Goal: Contribute content: Add original content to the website for others to see

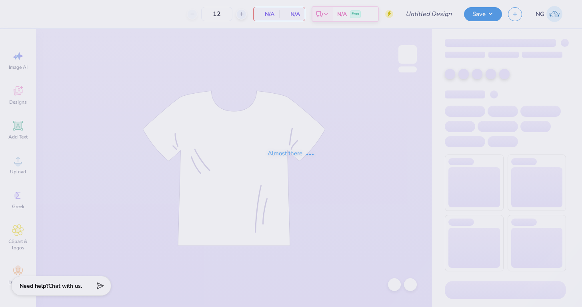
type input "Phinest shirts"
type input "24"
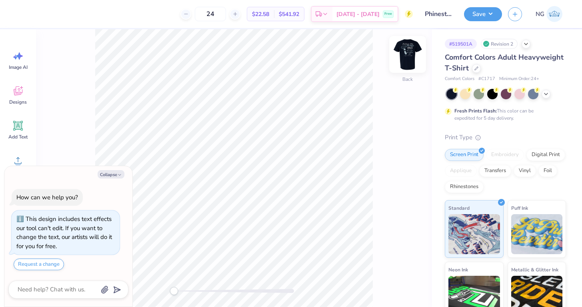
click at [413, 57] on img at bounding box center [408, 54] width 32 height 32
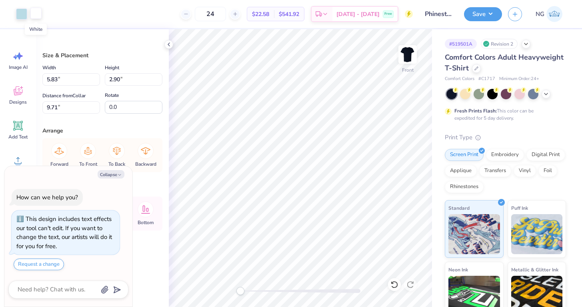
click at [31, 16] on div at bounding box center [35, 13] width 11 height 11
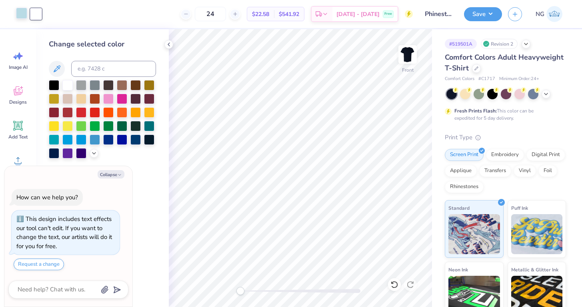
click at [20, 14] on div at bounding box center [21, 13] width 11 height 11
click at [65, 81] on div at bounding box center [67, 84] width 10 height 10
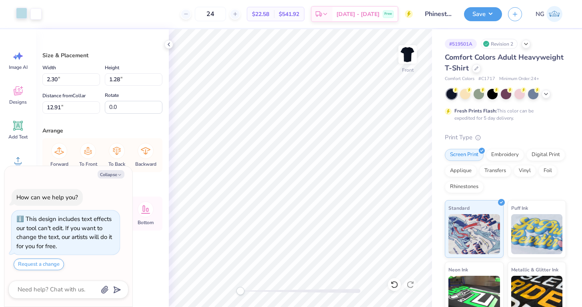
click at [24, 13] on div at bounding box center [21, 13] width 11 height 11
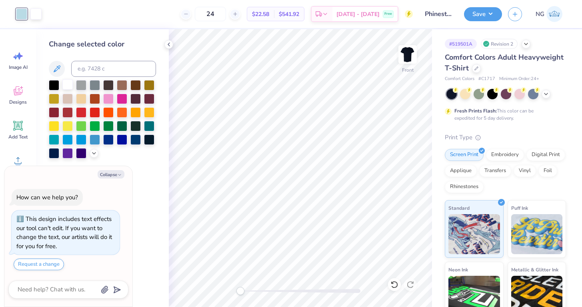
click at [68, 86] on div at bounding box center [67, 84] width 10 height 10
click at [108, 173] on button "Collapse" at bounding box center [111, 174] width 27 height 8
type textarea "x"
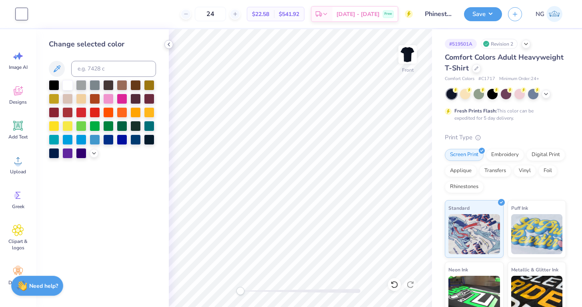
click at [165, 44] on div at bounding box center [169, 44] width 9 height 9
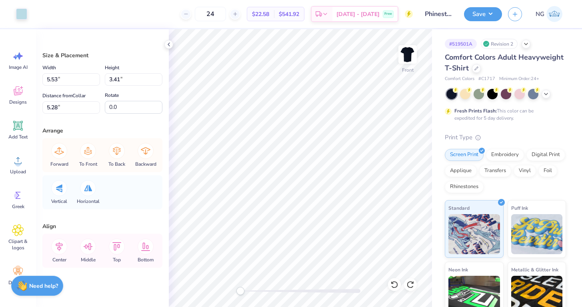
type input "5.28"
click at [11, 66] on span "Image AI" at bounding box center [18, 67] width 19 height 6
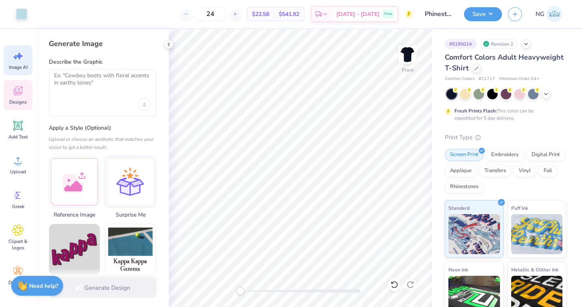
click at [12, 101] on span "Designs" at bounding box center [18, 102] width 18 height 6
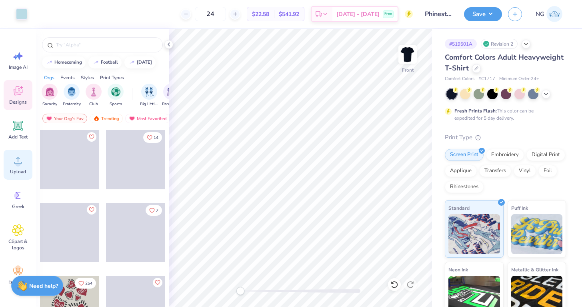
click at [15, 172] on span "Upload" at bounding box center [18, 172] width 16 height 6
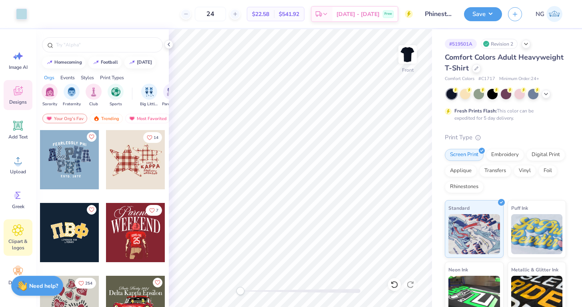
click at [17, 227] on icon at bounding box center [17, 230] width 11 height 11
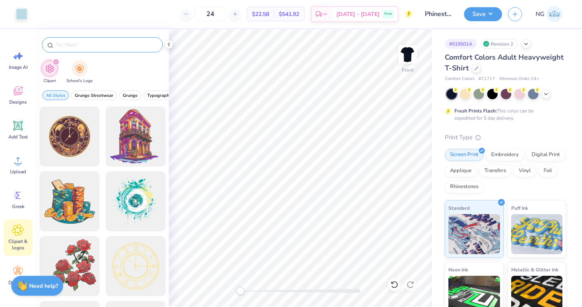
click at [65, 41] on input "text" at bounding box center [106, 45] width 102 height 8
click at [55, 61] on icon "filter for Clipart" at bounding box center [55, 61] width 3 height 3
click at [60, 47] on input "text" at bounding box center [106, 45] width 102 height 8
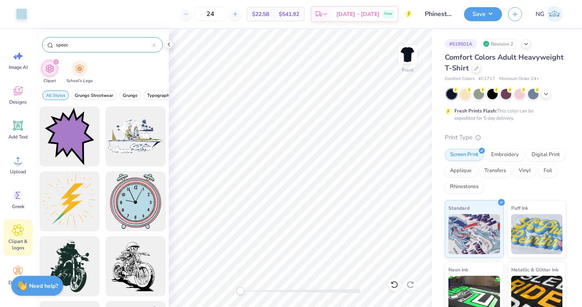
click at [77, 48] on input "speec" at bounding box center [103, 45] width 97 height 8
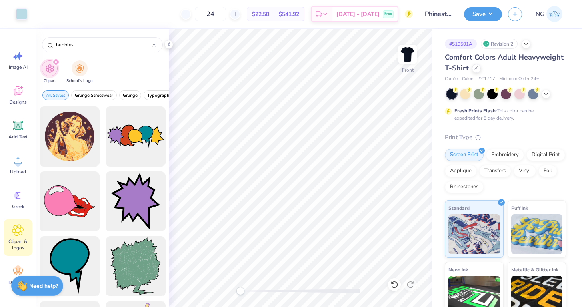
type input "bubbles"
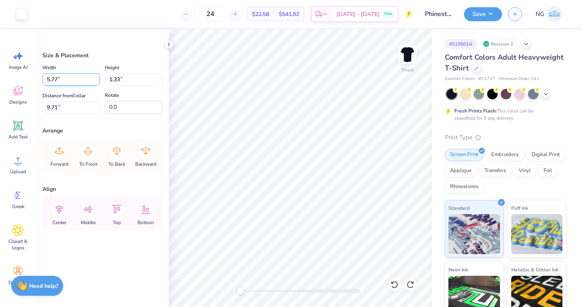
click at [97, 76] on input "5.77" at bounding box center [71, 79] width 58 height 12
click at [97, 76] on input "5.78" at bounding box center [71, 79] width 58 height 12
click at [97, 76] on input "5.79" at bounding box center [71, 79] width 58 height 12
click at [97, 76] on input "5.8" at bounding box center [71, 79] width 58 height 12
click at [97, 76] on input "5.81" at bounding box center [71, 79] width 58 height 12
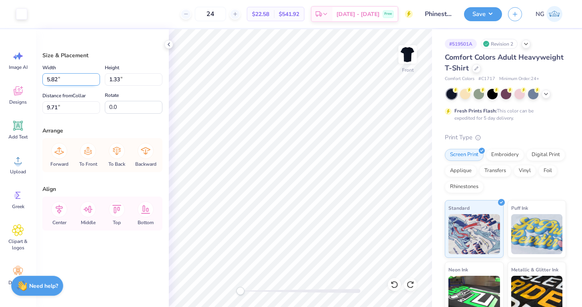
type input "5.82"
click at [97, 76] on input "5.82" at bounding box center [71, 79] width 58 height 12
type input "1.34"
type input "0.98"
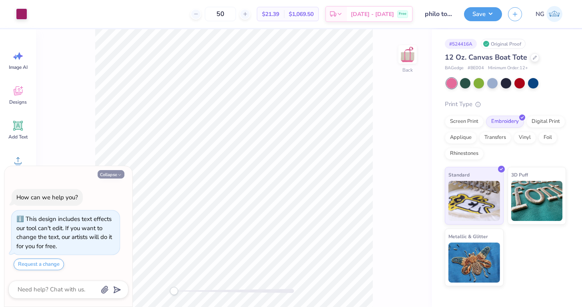
click at [107, 171] on button "Collapse" at bounding box center [111, 174] width 27 height 8
type textarea "x"
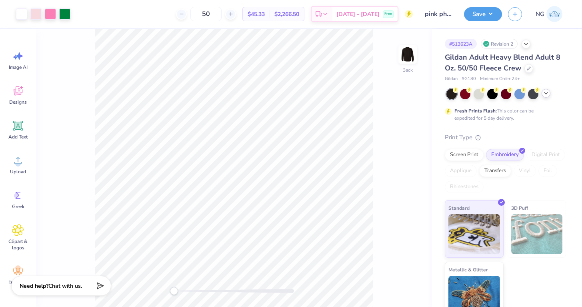
click at [546, 95] on icon at bounding box center [546, 93] width 6 height 6
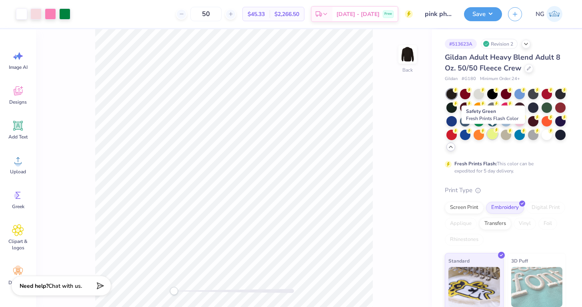
click at [494, 133] on div at bounding box center [493, 134] width 10 height 10
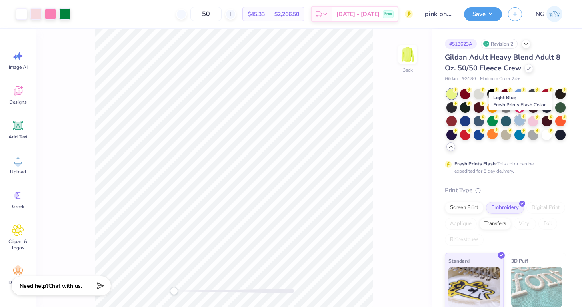
click at [517, 118] on div at bounding box center [520, 120] width 10 height 10
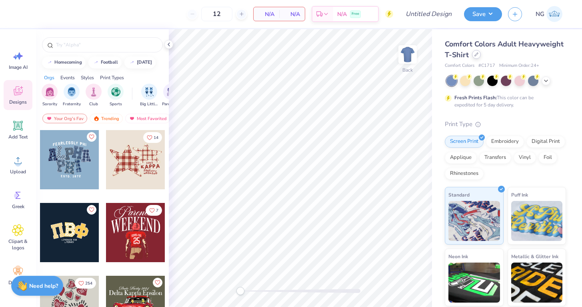
click at [474, 58] on div at bounding box center [476, 54] width 9 height 9
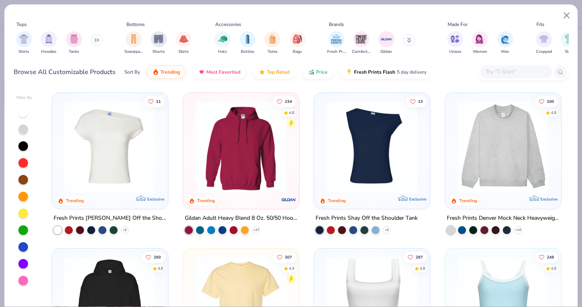
click at [494, 77] on div at bounding box center [516, 71] width 72 height 13
click at [272, 84] on div "Tops Shirts Hoodies Tanks Bottoms Sweatpants Shorts Skirts Accessories Hats Bot…" at bounding box center [291, 45] width 574 height 82
click at [524, 154] on img at bounding box center [504, 147] width 100 height 92
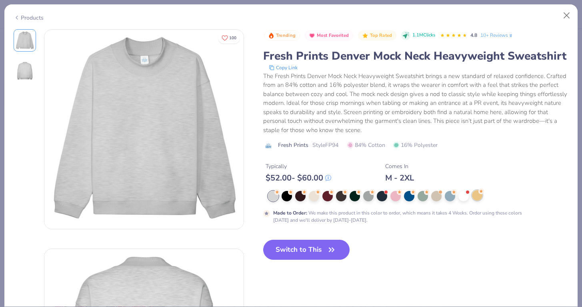
click at [478, 196] on div at bounding box center [477, 195] width 10 height 10
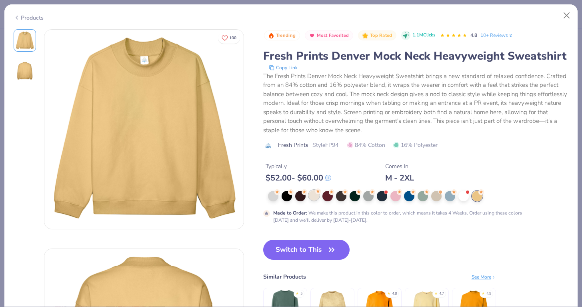
click at [310, 196] on div at bounding box center [314, 195] width 10 height 10
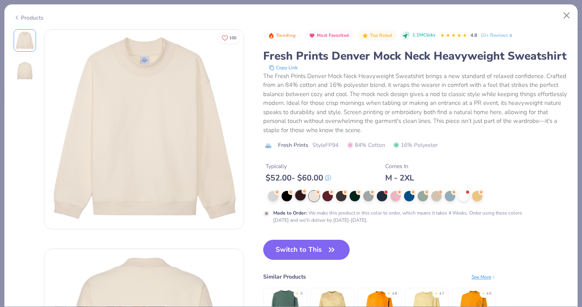
click at [298, 193] on div at bounding box center [300, 195] width 10 height 10
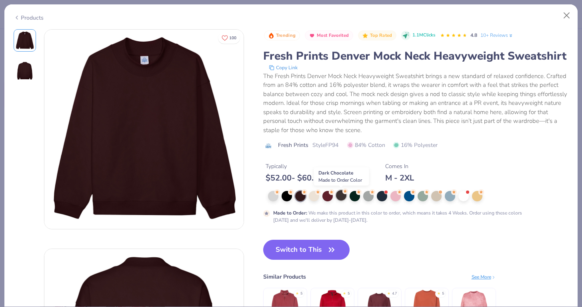
click at [339, 191] on div at bounding box center [341, 195] width 10 height 10
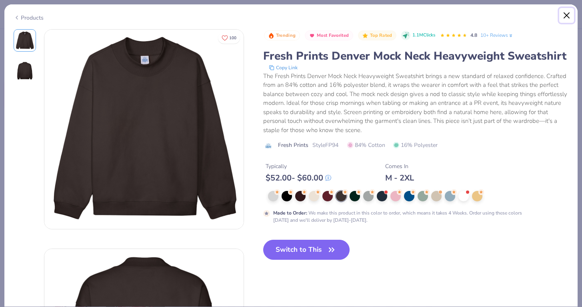
click at [566, 17] on button "Close" at bounding box center [567, 15] width 15 height 15
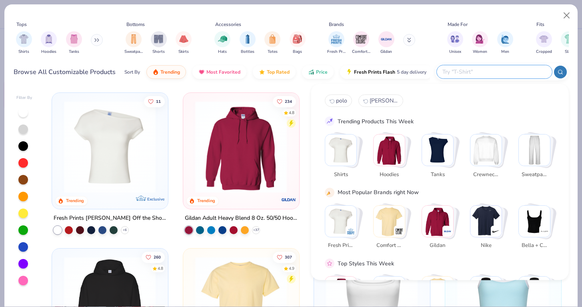
click at [506, 72] on input "text" at bounding box center [494, 71] width 105 height 9
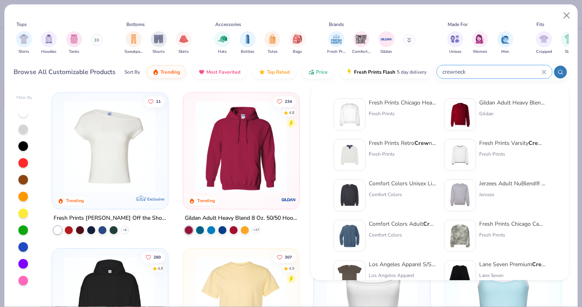
type input "crewneck"
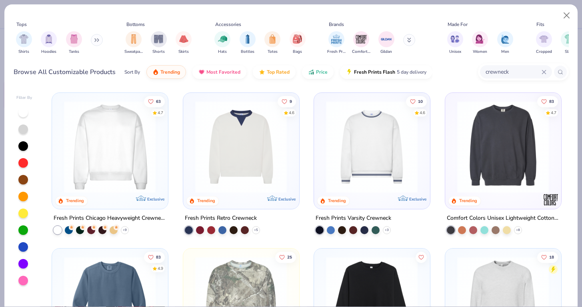
click at [141, 172] on img at bounding box center [110, 147] width 100 height 92
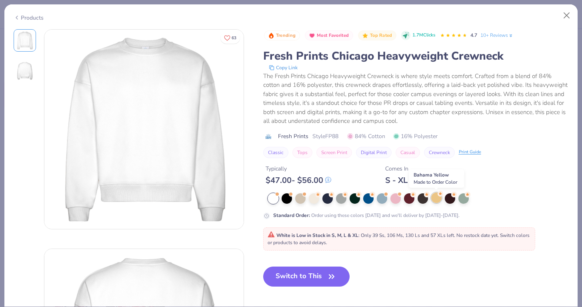
click at [436, 200] on div at bounding box center [437, 198] width 10 height 10
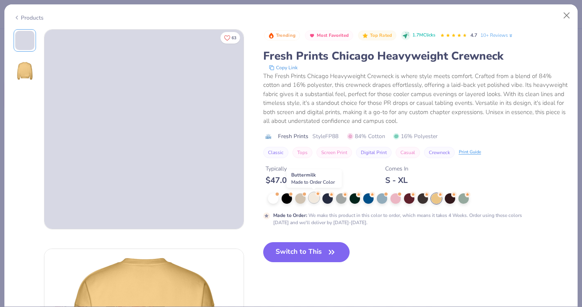
click at [310, 202] on div at bounding box center [314, 198] width 10 height 10
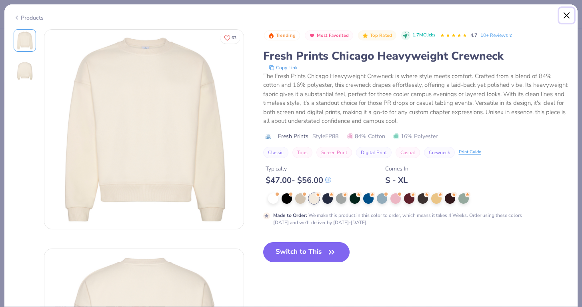
click at [561, 18] on button "Close" at bounding box center [567, 15] width 15 height 15
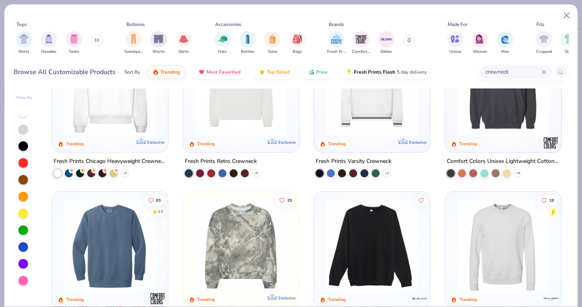
scroll to position [58, 0]
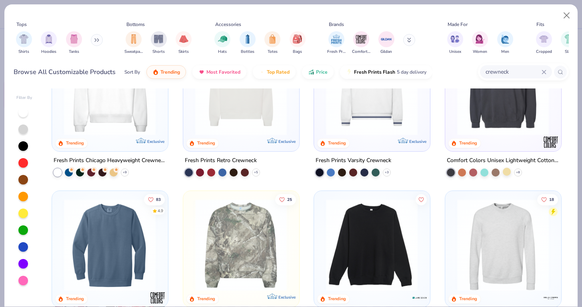
click at [508, 173] on div at bounding box center [507, 171] width 8 height 8
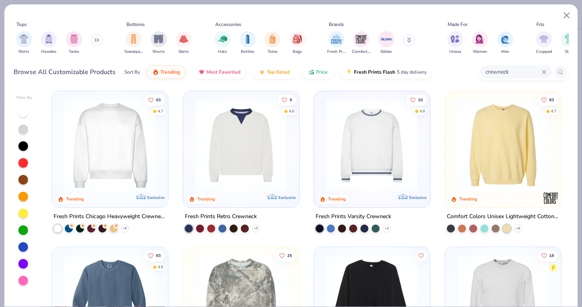
scroll to position [0, 0]
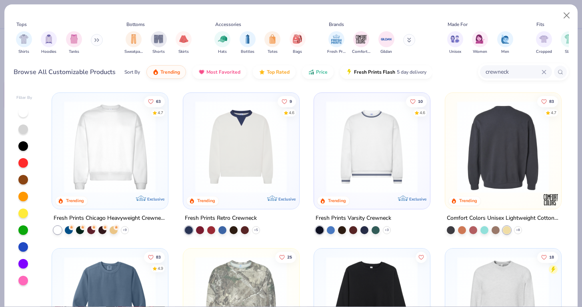
click at [507, 173] on div at bounding box center [503, 147] width 300 height 92
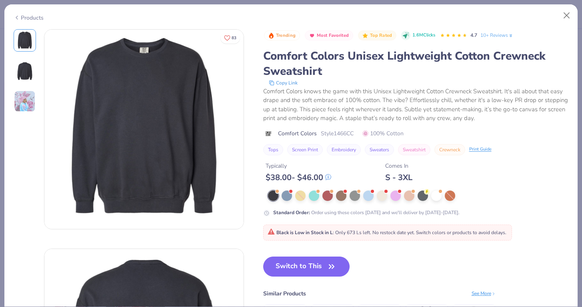
click at [23, 102] on img at bounding box center [25, 101] width 22 height 22
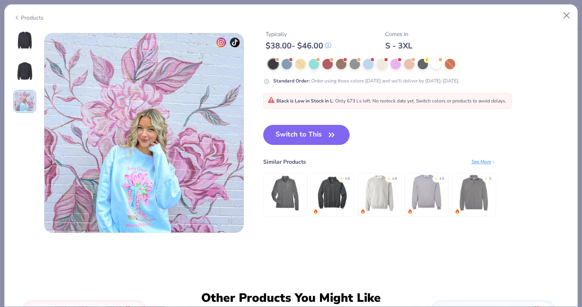
scroll to position [439, 0]
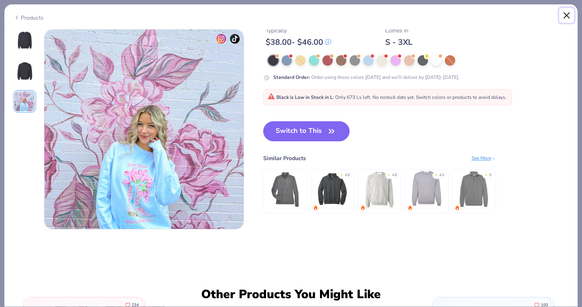
click at [568, 12] on button "Close" at bounding box center [567, 15] width 15 height 15
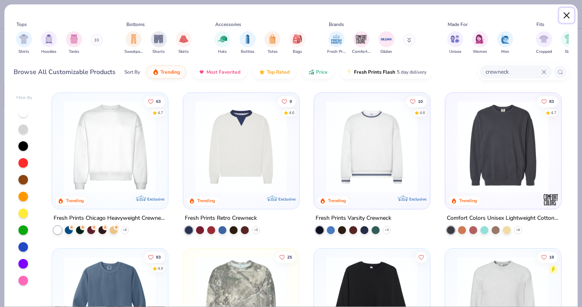
click at [564, 19] on button "Close" at bounding box center [567, 15] width 15 height 15
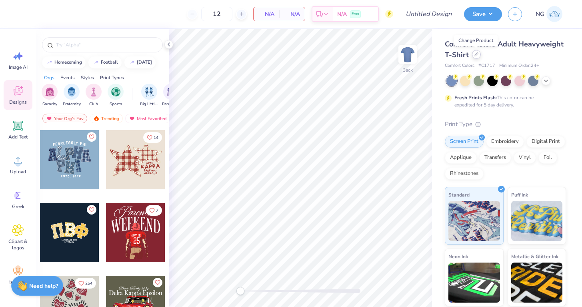
click at [476, 56] on icon at bounding box center [477, 54] width 4 height 4
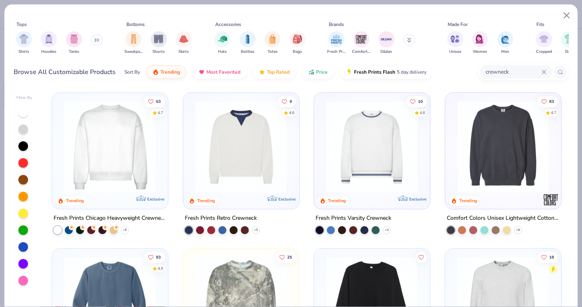
click at [504, 67] on input "crewneck" at bounding box center [513, 71] width 57 height 9
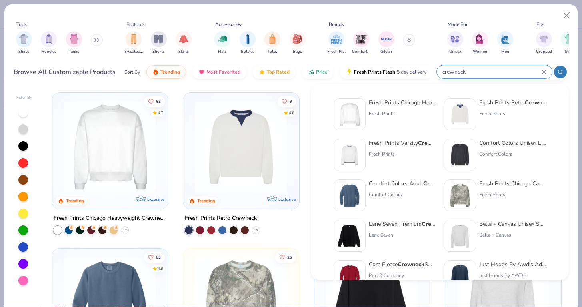
click at [508, 70] on input "crewneck" at bounding box center [492, 71] width 100 height 9
click at [508, 71] on input "crewneck" at bounding box center [492, 71] width 100 height 9
drag, startPoint x: 495, startPoint y: 71, endPoint x: 465, endPoint y: 71, distance: 30.4
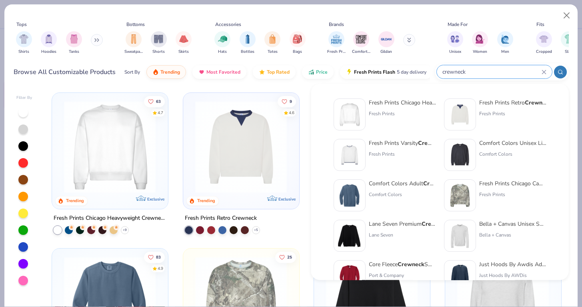
click at [465, 71] on input "crewneck" at bounding box center [492, 71] width 100 height 9
click at [564, 70] on div at bounding box center [560, 72] width 13 height 13
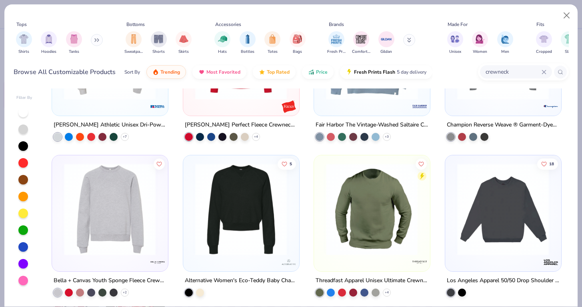
scroll to position [713, 0]
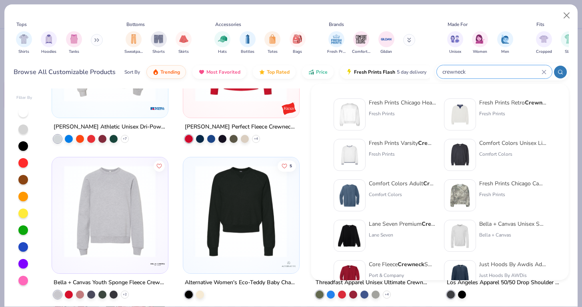
click at [510, 70] on input "crewneck" at bounding box center [492, 71] width 100 height 9
click at [542, 71] on icon at bounding box center [544, 72] width 5 height 5
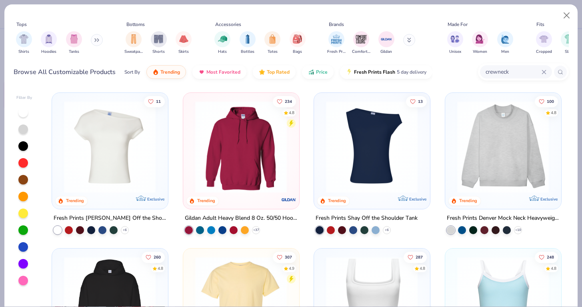
click at [522, 72] on input "crewneck" at bounding box center [513, 71] width 57 height 9
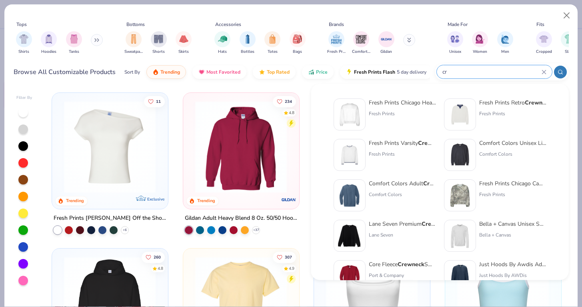
type input "c"
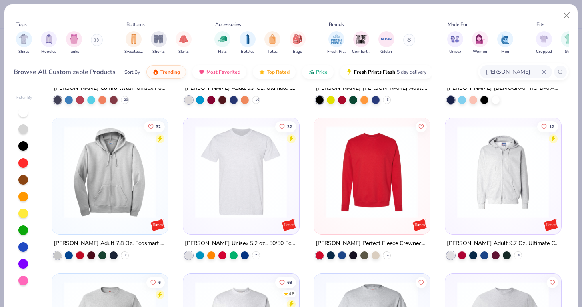
scroll to position [286, 0]
click at [334, 196] on img at bounding box center [372, 172] width 100 height 92
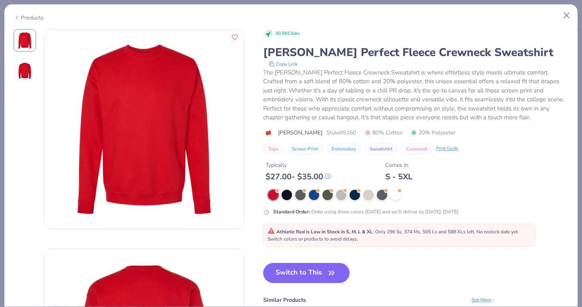
click at [565, 7] on div "Products" at bounding box center [291, 14] width 574 height 21
click at [565, 13] on button "Close" at bounding box center [567, 15] width 15 height 15
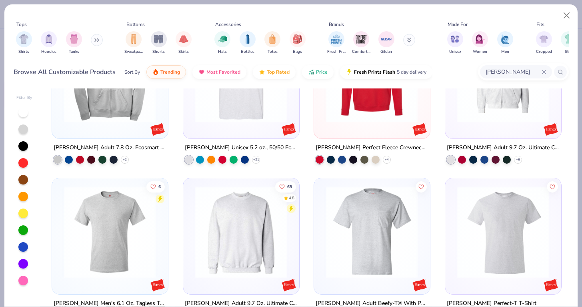
scroll to position [391, 0]
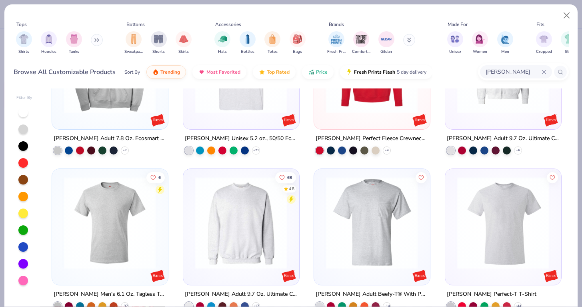
click at [261, 230] on img at bounding box center [241, 223] width 100 height 92
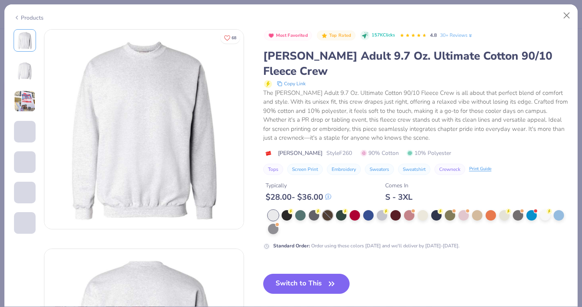
click at [327, 210] on div at bounding box center [328, 215] width 10 height 10
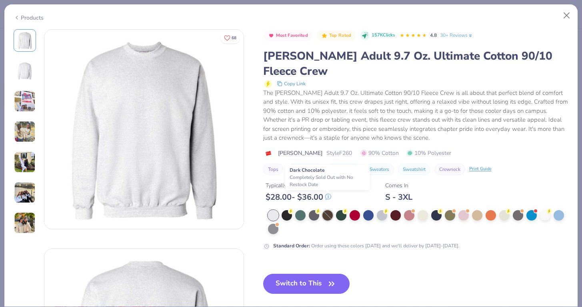
click at [326, 210] on div at bounding box center [328, 215] width 10 height 10
click at [572, 12] on button "Close" at bounding box center [567, 15] width 15 height 15
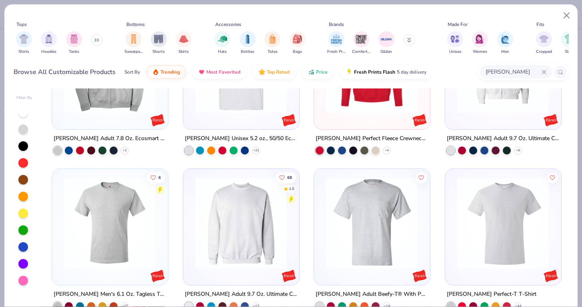
click at [538, 69] on input "hanes" at bounding box center [513, 71] width 57 height 9
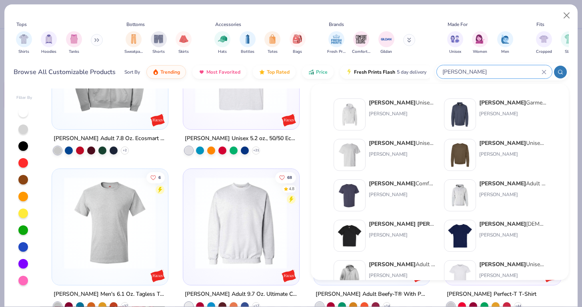
click at [538, 69] on input "hanes" at bounding box center [492, 71] width 100 height 9
click at [544, 73] on icon at bounding box center [544, 72] width 5 height 5
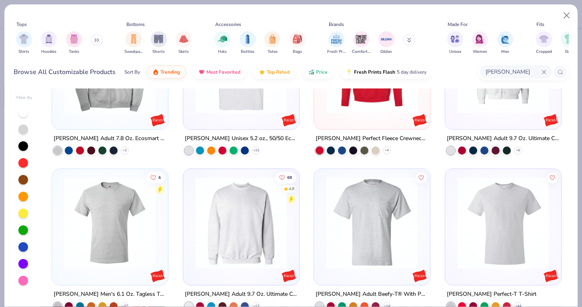
click at [503, 72] on input "hanes" at bounding box center [513, 71] width 57 height 9
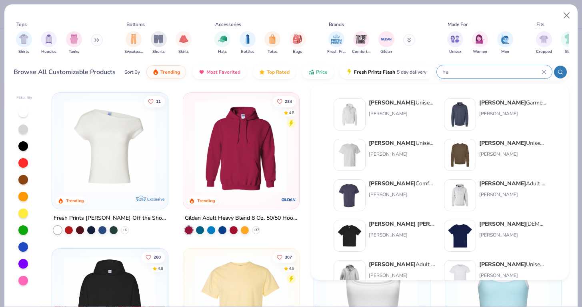
type input "h"
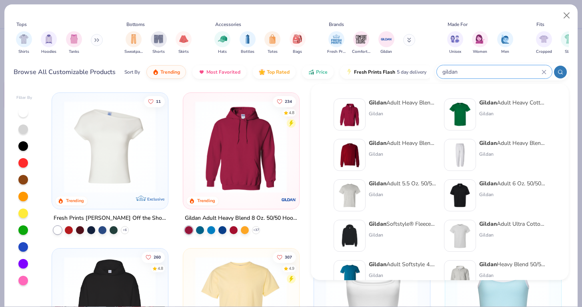
type input "gildan"
click at [391, 149] on div "Gildan Adult Heavy Blend Adult 8 Oz. 50/50 Fleece Crew Gildan" at bounding box center [402, 155] width 67 height 32
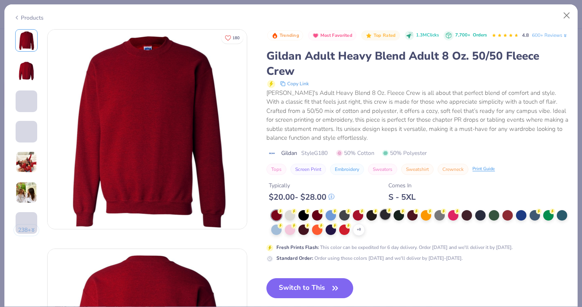
click at [385, 220] on div at bounding box center [385, 214] width 10 height 10
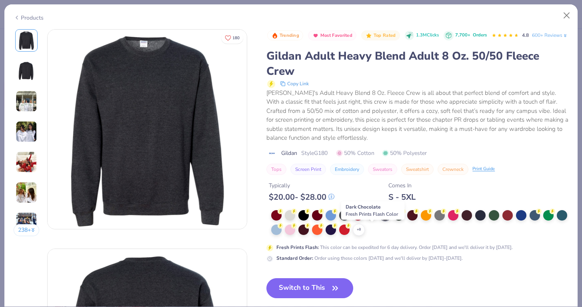
click at [375, 220] on div at bounding box center [372, 214] width 10 height 10
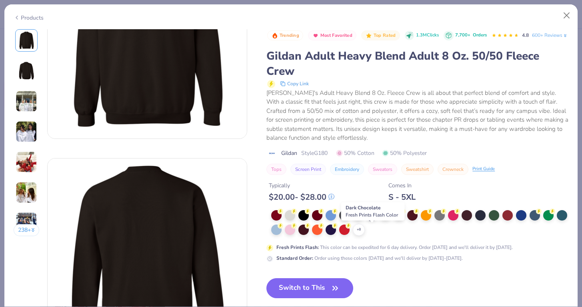
scroll to position [94, 0]
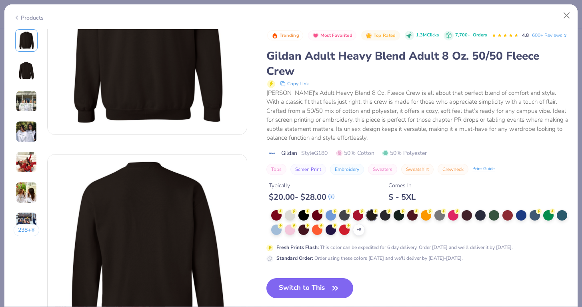
click at [26, 98] on img at bounding box center [27, 101] width 22 height 22
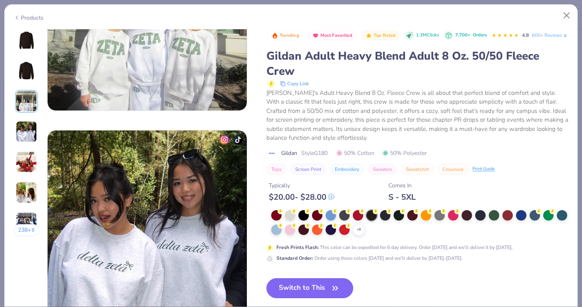
scroll to position [564, 0]
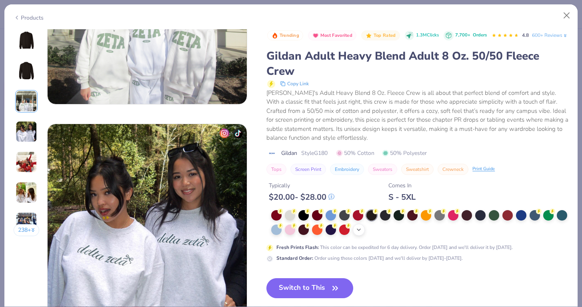
click at [355, 236] on div "+ 8" at bounding box center [359, 230] width 12 height 12
click at [290, 234] on div at bounding box center [290, 229] width 10 height 10
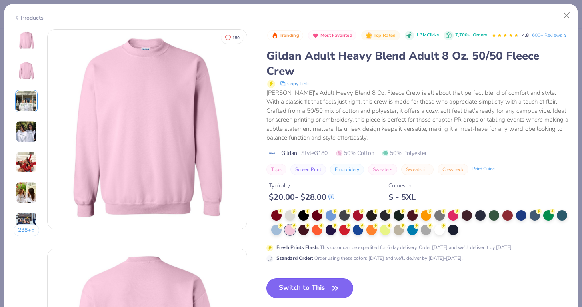
click at [335, 294] on icon "button" at bounding box center [335, 288] width 11 height 11
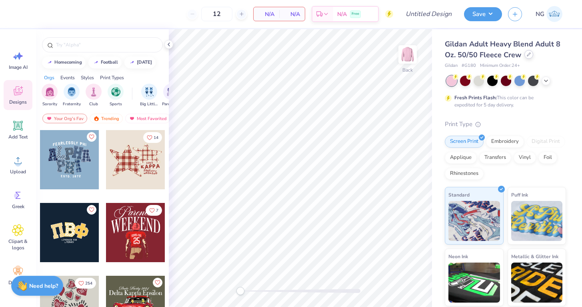
click at [528, 56] on icon at bounding box center [529, 54] width 4 height 4
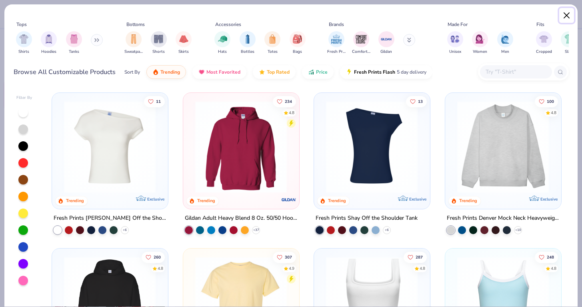
click at [562, 15] on button "Close" at bounding box center [567, 15] width 15 height 15
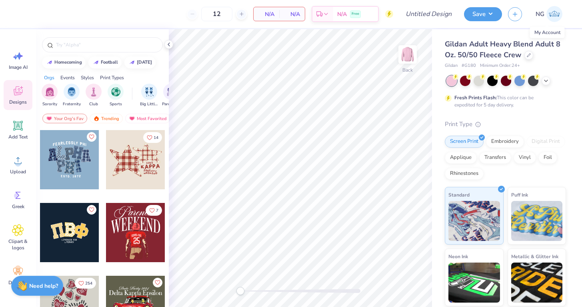
click at [554, 19] on img at bounding box center [555, 14] width 16 height 16
click at [546, 76] on div at bounding box center [546, 80] width 9 height 9
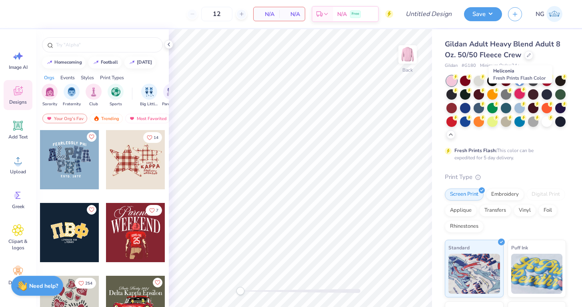
click at [519, 95] on div at bounding box center [520, 93] width 10 height 10
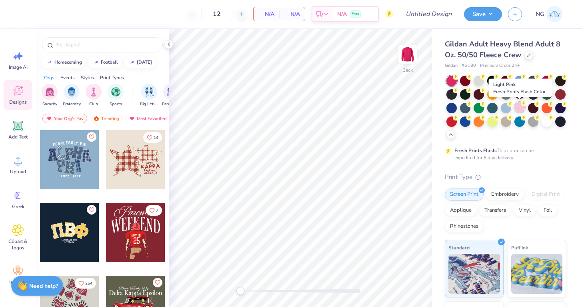
click at [518, 105] on div at bounding box center [520, 107] width 10 height 10
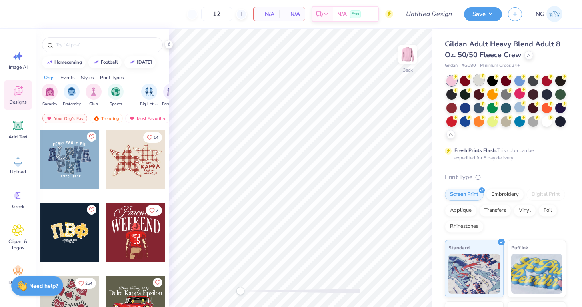
click at [483, 82] on div at bounding box center [479, 80] width 10 height 10
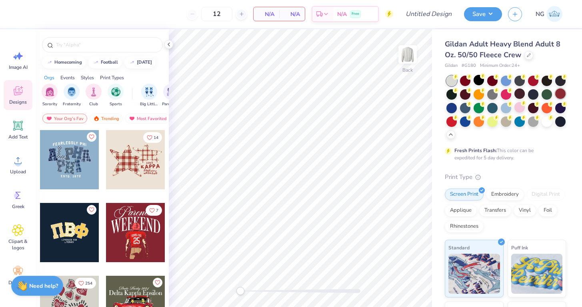
click at [561, 93] on div at bounding box center [561, 93] width 10 height 10
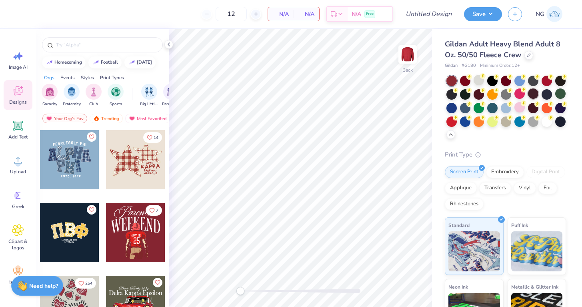
click at [536, 96] on div at bounding box center [533, 93] width 10 height 10
click at [564, 116] on div at bounding box center [561, 121] width 10 height 10
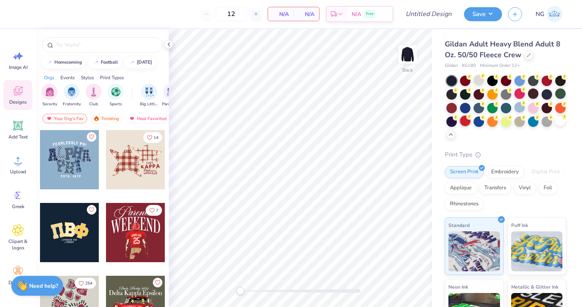
click at [470, 120] on div at bounding box center [465, 121] width 10 height 10
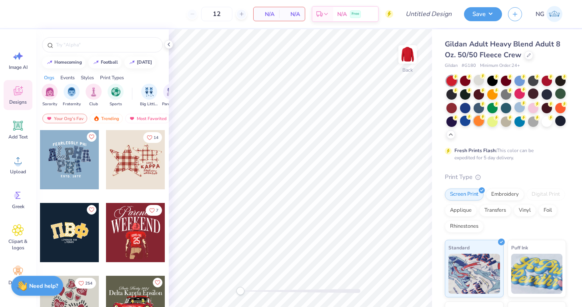
click at [480, 120] on div at bounding box center [479, 121] width 10 height 10
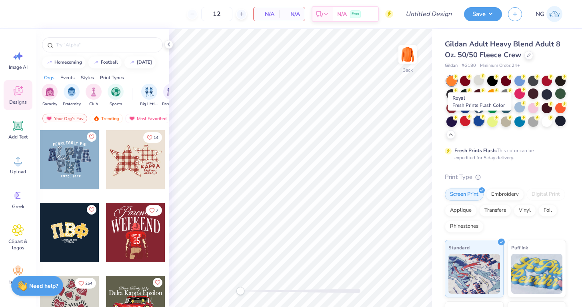
click at [477, 120] on div at bounding box center [479, 121] width 10 height 10
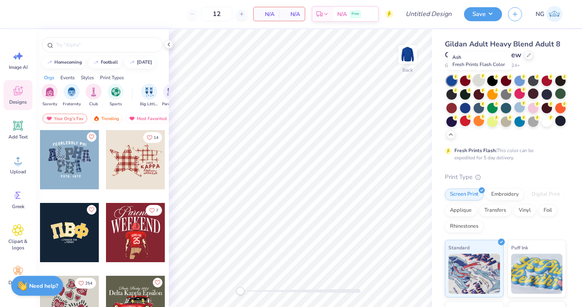
click at [474, 82] on div at bounding box center [479, 80] width 10 height 10
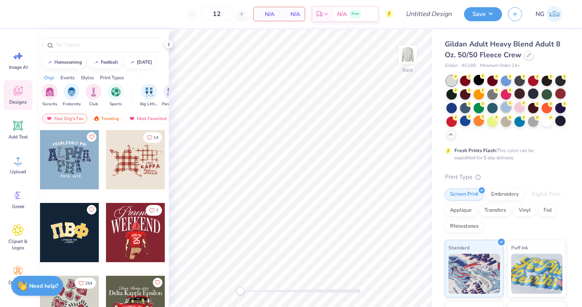
click at [505, 108] on div at bounding box center [506, 107] width 10 height 10
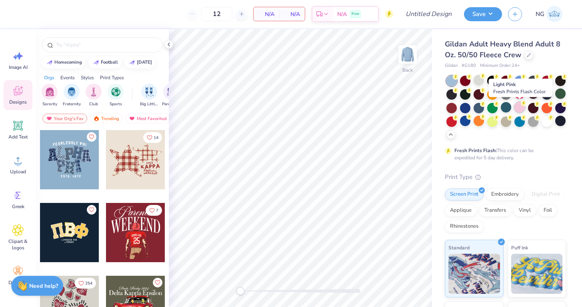
click at [516, 107] on div at bounding box center [520, 107] width 10 height 10
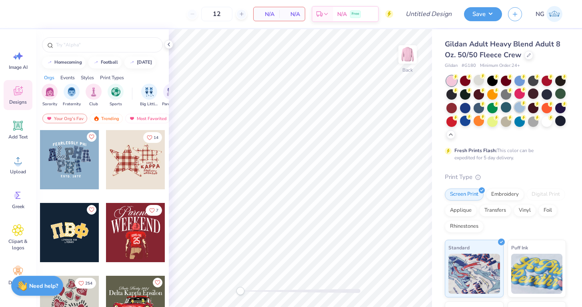
click at [521, 104] on div at bounding box center [520, 107] width 10 height 10
click at [62, 229] on div at bounding box center [69, 232] width 59 height 59
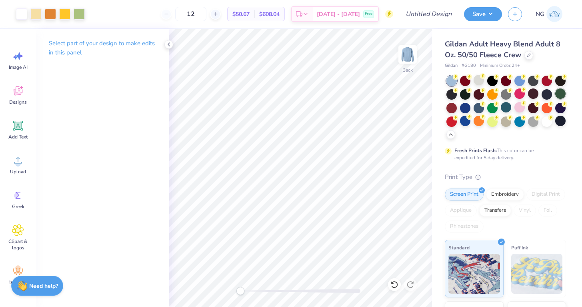
click at [558, 96] on div at bounding box center [561, 93] width 10 height 10
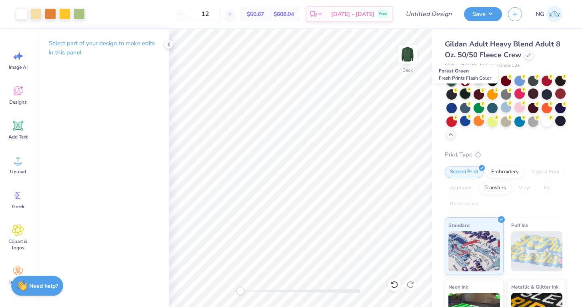
click at [464, 93] on div at bounding box center [465, 93] width 10 height 10
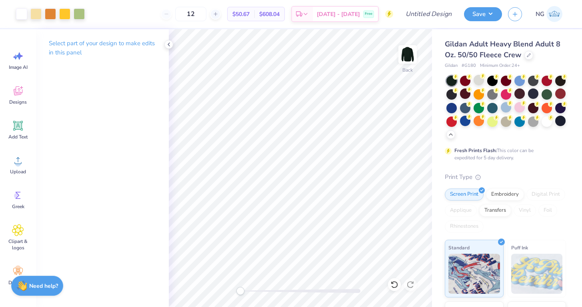
click at [42, 17] on div at bounding box center [50, 13] width 69 height 11
click at [40, 17] on div at bounding box center [35, 13] width 11 height 11
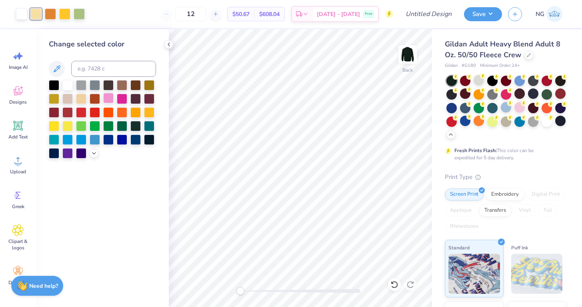
click at [111, 100] on div at bounding box center [108, 98] width 10 height 10
click at [62, 16] on div at bounding box center [64, 13] width 11 height 11
click at [92, 151] on icon at bounding box center [94, 152] width 6 height 6
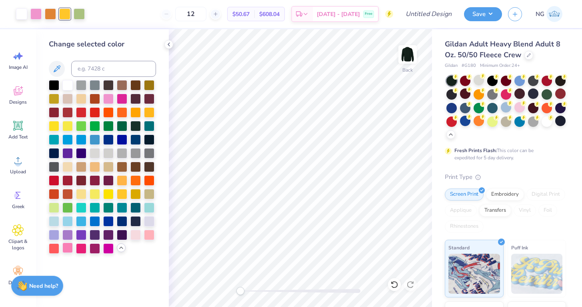
click at [71, 248] on div at bounding box center [67, 248] width 10 height 10
click at [519, 109] on div at bounding box center [520, 107] width 10 height 10
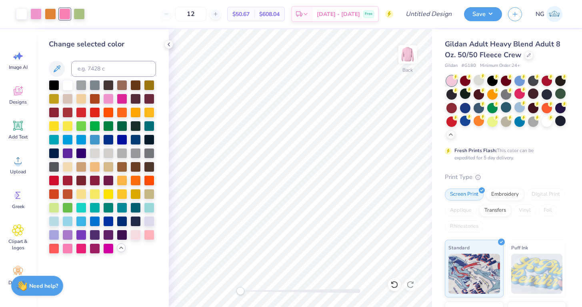
click at [483, 85] on div at bounding box center [507, 107] width 120 height 63
click at [480, 81] on div at bounding box center [479, 80] width 10 height 10
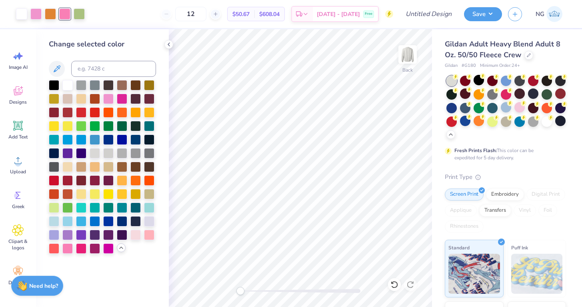
click at [454, 129] on div at bounding box center [507, 107] width 120 height 63
click at [548, 119] on div at bounding box center [547, 121] width 10 height 10
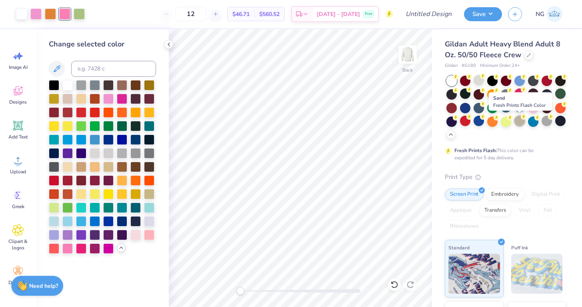
click at [524, 121] on div at bounding box center [520, 121] width 10 height 10
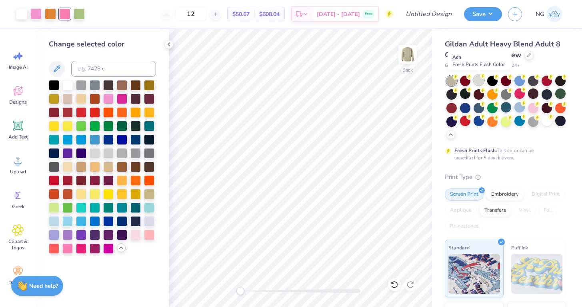
click at [476, 83] on div at bounding box center [479, 80] width 10 height 10
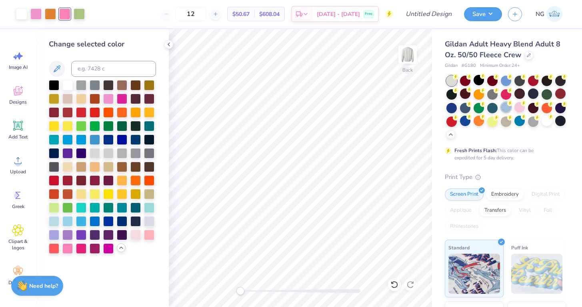
click at [508, 111] on div at bounding box center [506, 107] width 10 height 10
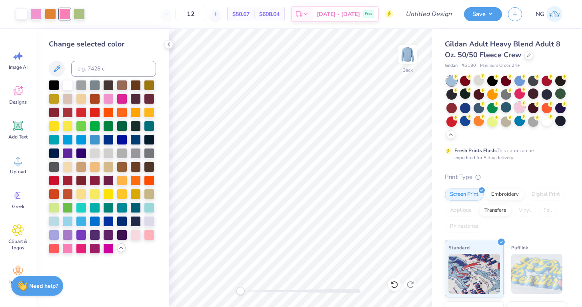
click at [518, 109] on div at bounding box center [520, 107] width 10 height 10
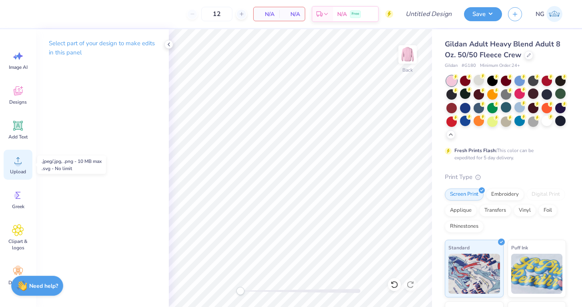
click at [23, 171] on span "Upload" at bounding box center [18, 172] width 16 height 6
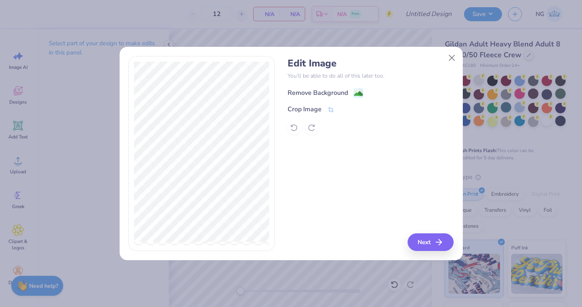
click at [323, 96] on div "Remove Background" at bounding box center [318, 93] width 60 height 10
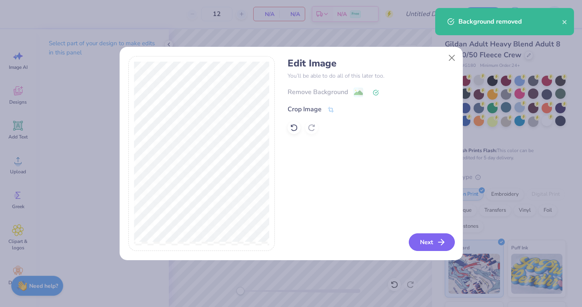
click at [430, 245] on button "Next" at bounding box center [432, 242] width 46 height 18
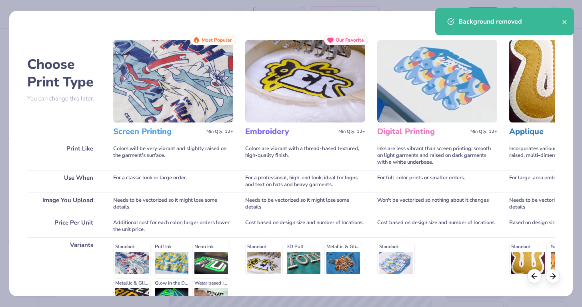
scroll to position [92, 0]
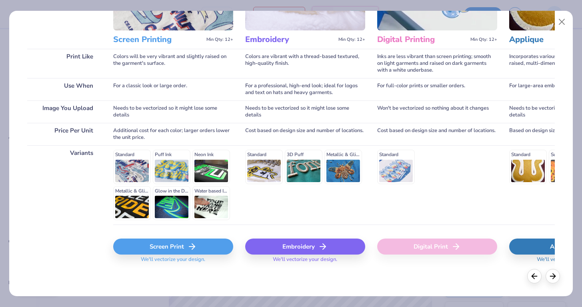
click at [291, 250] on div "Embroidery" at bounding box center [305, 247] width 120 height 16
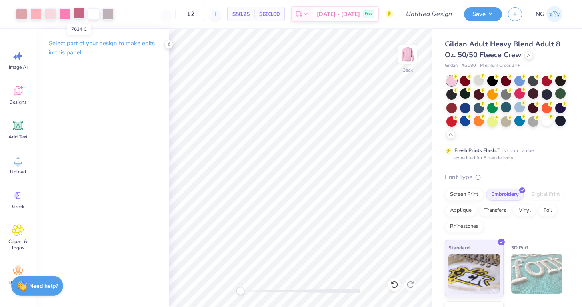
click at [80, 13] on div at bounding box center [79, 13] width 11 height 11
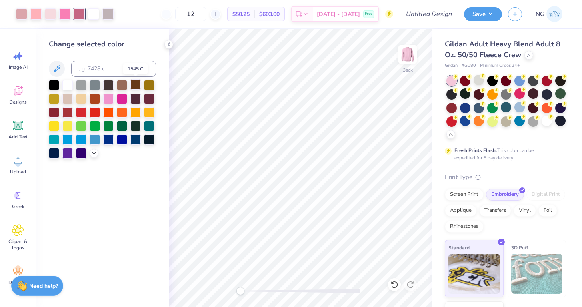
click at [134, 86] on div at bounding box center [135, 84] width 10 height 10
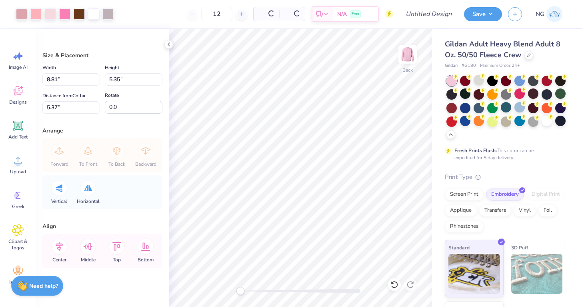
type input "8.81"
type input "5.35"
type input "5.37"
click at [36, 17] on div at bounding box center [35, 13] width 11 height 11
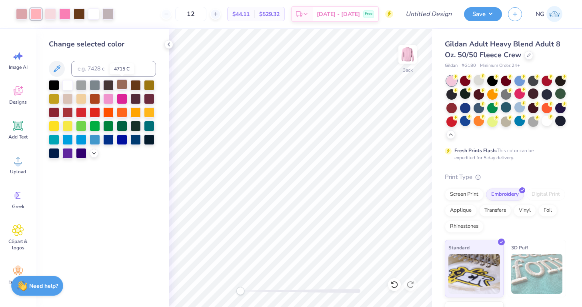
click at [121, 81] on div at bounding box center [122, 84] width 10 height 10
click at [68, 15] on div at bounding box center [64, 13] width 11 height 11
click at [97, 152] on icon at bounding box center [94, 152] width 6 height 6
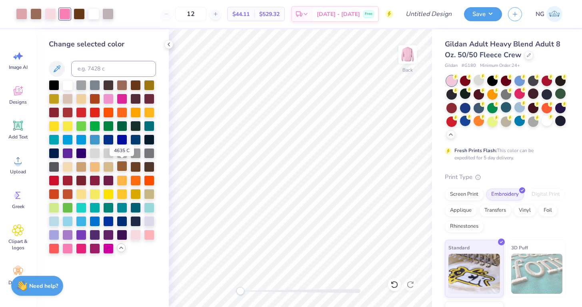
click at [124, 167] on div at bounding box center [122, 166] width 10 height 10
click at [394, 282] on icon at bounding box center [394, 284] width 7 height 7
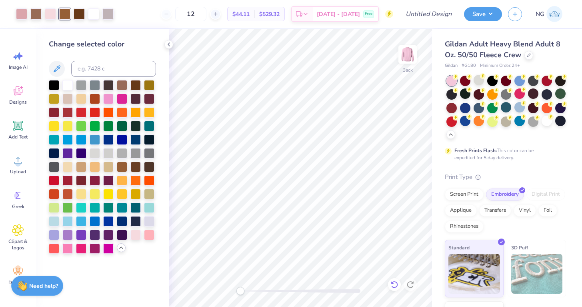
click at [394, 282] on icon at bounding box center [394, 284] width 7 height 7
click at [395, 284] on icon at bounding box center [395, 285] width 8 height 8
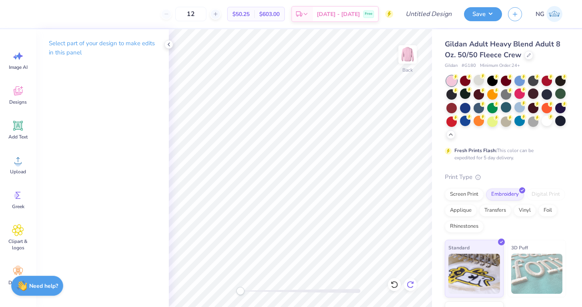
click at [412, 285] on icon at bounding box center [411, 285] width 8 height 8
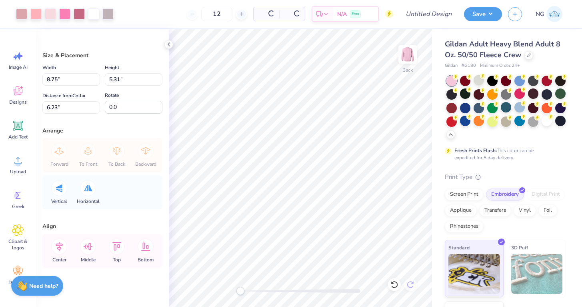
type input "8.75"
type input "5.31"
type input "6.23"
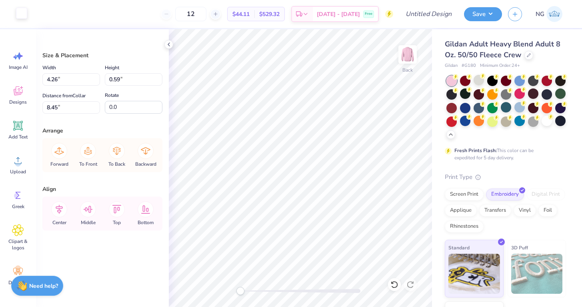
click at [24, 17] on div at bounding box center [21, 13] width 11 height 11
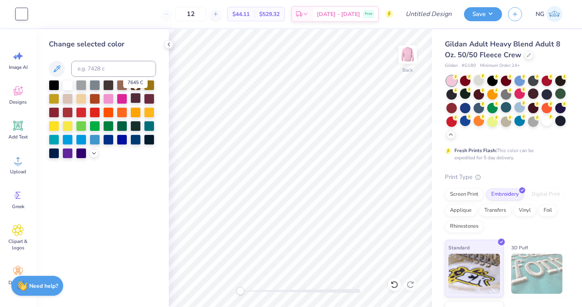
click at [136, 96] on div at bounding box center [135, 98] width 10 height 10
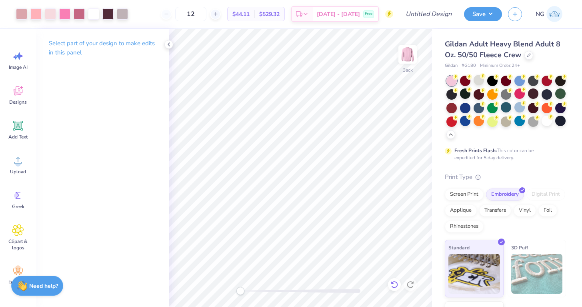
click at [396, 287] on icon at bounding box center [395, 285] width 8 height 8
click at [475, 17] on button "Save" at bounding box center [483, 13] width 38 height 14
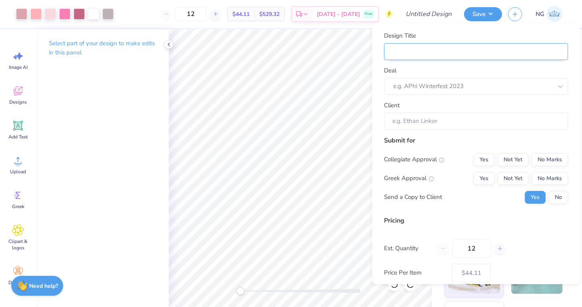
click at [449, 53] on input "Design Title" at bounding box center [476, 51] width 184 height 17
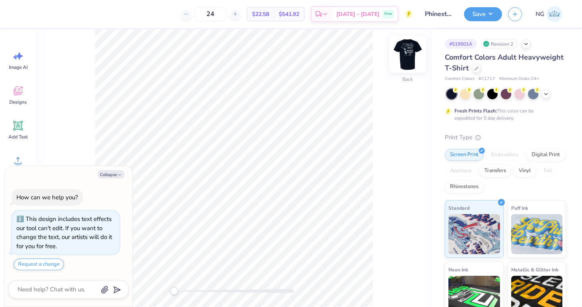
click at [423, 51] on img at bounding box center [408, 54] width 32 height 32
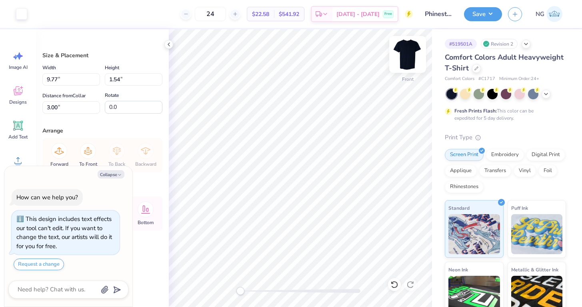
click at [410, 56] on img at bounding box center [408, 54] width 32 height 32
type textarea "x"
type input "4.99"
type input "0.78"
type input "1.37"
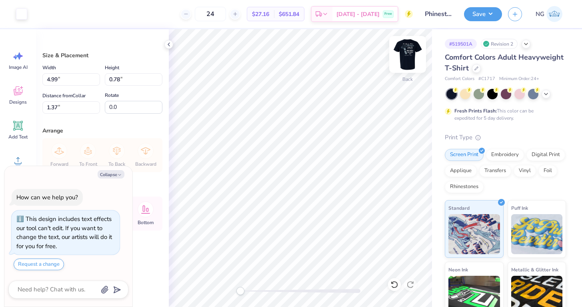
type textarea "x"
type input "3.00"
type textarea "x"
type input "0.01"
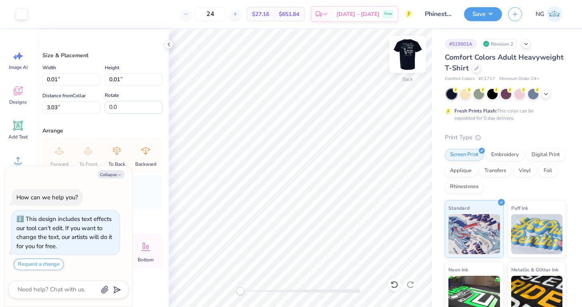
type textarea "x"
type input "0.09"
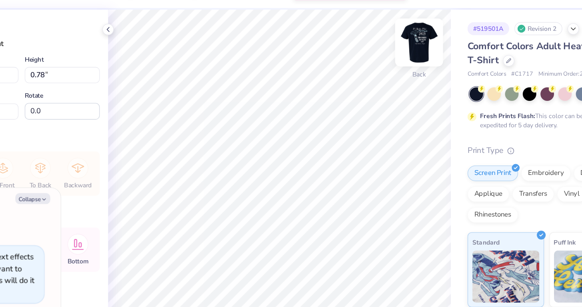
type textarea "x"
type input "4.46"
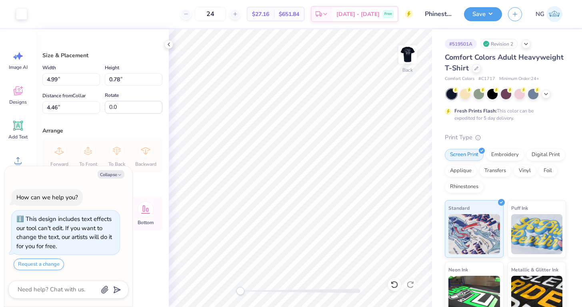
type textarea "x"
type input "4.35"
type textarea "x"
type input "3.90"
type input "0.61"
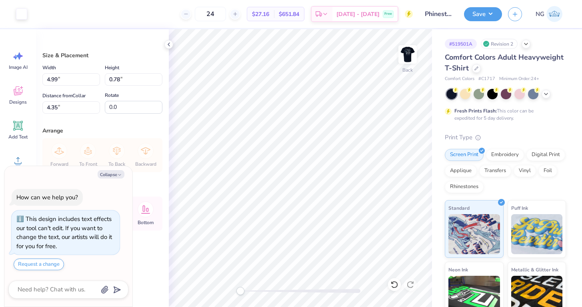
type input "4.52"
type textarea "x"
type input "4.55"
type textarea "x"
type input "4.57"
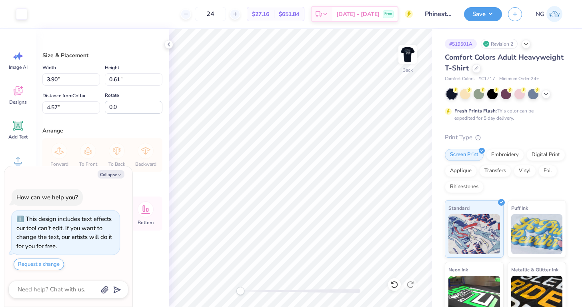
type textarea "x"
type input "5.51"
type input "0.87"
type input "4.32"
type textarea "x"
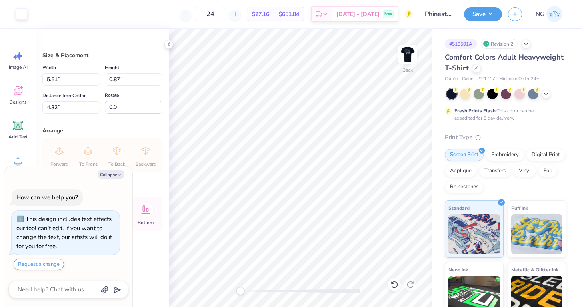
type input "4.29"
type input "0.67"
type textarea "x"
type input "3.00"
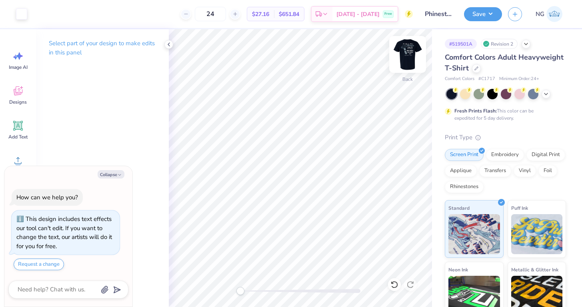
click at [416, 57] on img at bounding box center [408, 54] width 32 height 32
click at [406, 53] on img at bounding box center [408, 54] width 32 height 32
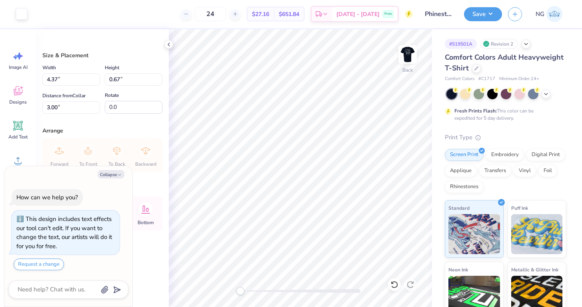
type textarea "x"
type input "3.75"
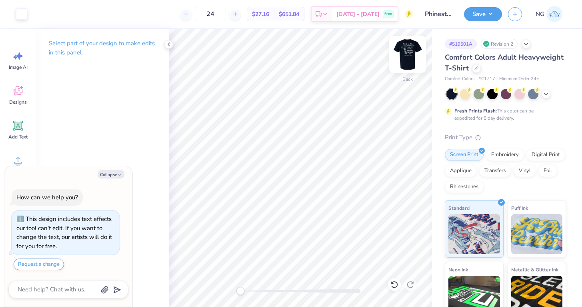
click at [408, 61] on img at bounding box center [408, 54] width 32 height 32
click at [402, 61] on img at bounding box center [408, 54] width 32 height 32
click at [402, 61] on img at bounding box center [408, 54] width 16 height 16
click at [480, 12] on button "Save" at bounding box center [483, 13] width 38 height 14
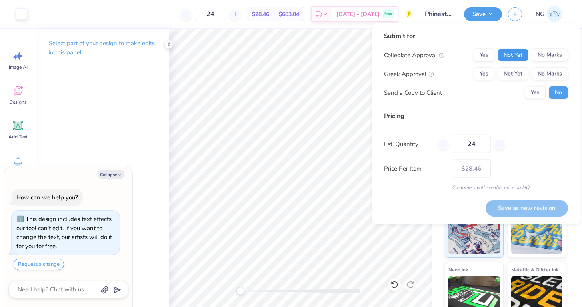
click at [508, 59] on button "Not Yet" at bounding box center [513, 55] width 31 height 13
click at [534, 61] on div "Collegiate Approval Yes Not Yet No Marks Greek Approval Yes Not Yet No Marks Se…" at bounding box center [476, 74] width 184 height 50
click at [535, 60] on button "No Marks" at bounding box center [550, 55] width 36 height 13
click at [510, 71] on button "Not Yet" at bounding box center [513, 74] width 31 height 13
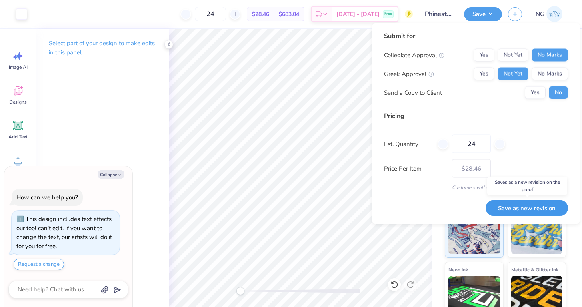
click at [522, 213] on button "Save as new revision" at bounding box center [527, 208] width 82 height 16
type textarea "x"
type input "– –"
type textarea "x"
type input "$28.46"
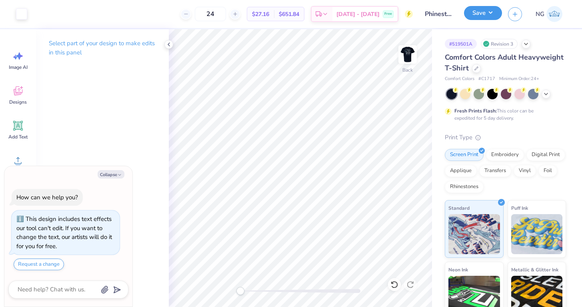
click at [481, 12] on button "Save" at bounding box center [483, 13] width 38 height 14
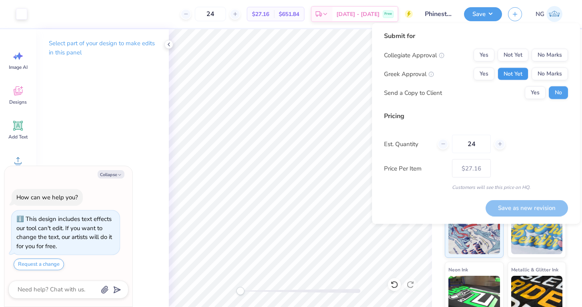
click at [518, 73] on button "Not Yet" at bounding box center [513, 74] width 31 height 13
click at [542, 58] on button "No Marks" at bounding box center [550, 55] width 36 height 13
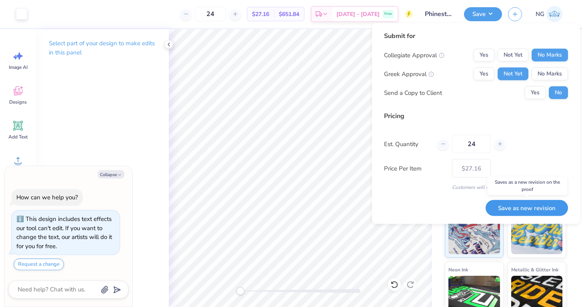
click at [530, 206] on button "Save as new revision" at bounding box center [527, 208] width 82 height 16
type textarea "x"
type input "– –"
type textarea "x"
type input "$27.16"
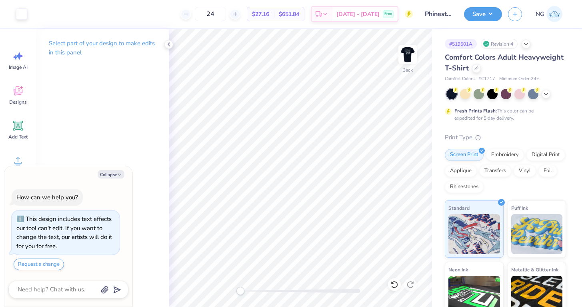
type textarea "x"
